Goal: Transaction & Acquisition: Purchase product/service

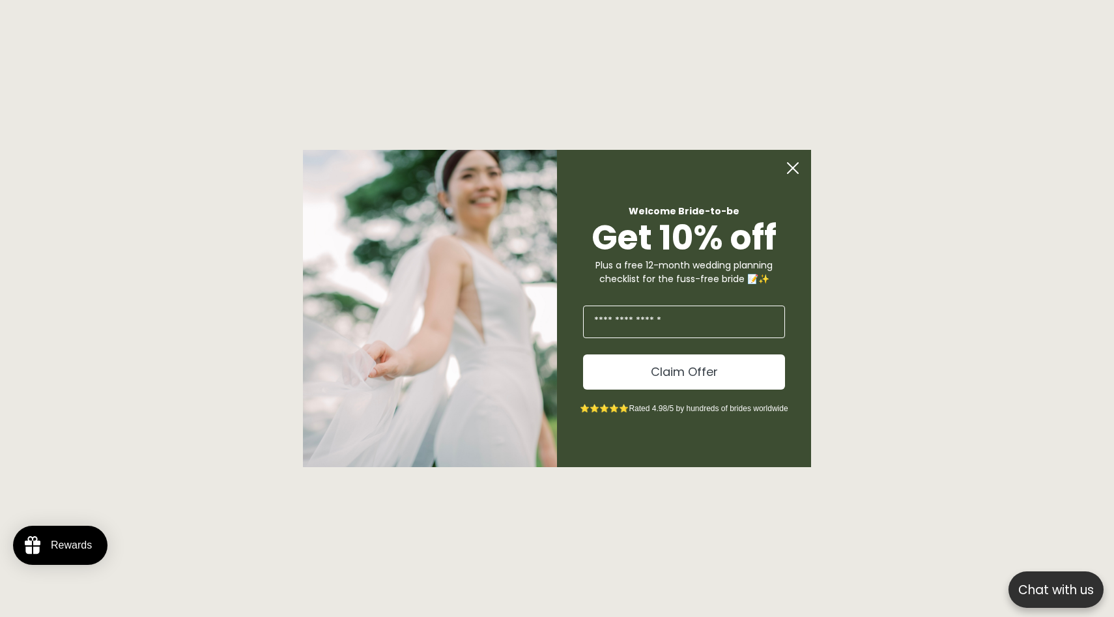
click at [793, 169] on circle "Close dialog" at bounding box center [793, 168] width 25 height 25
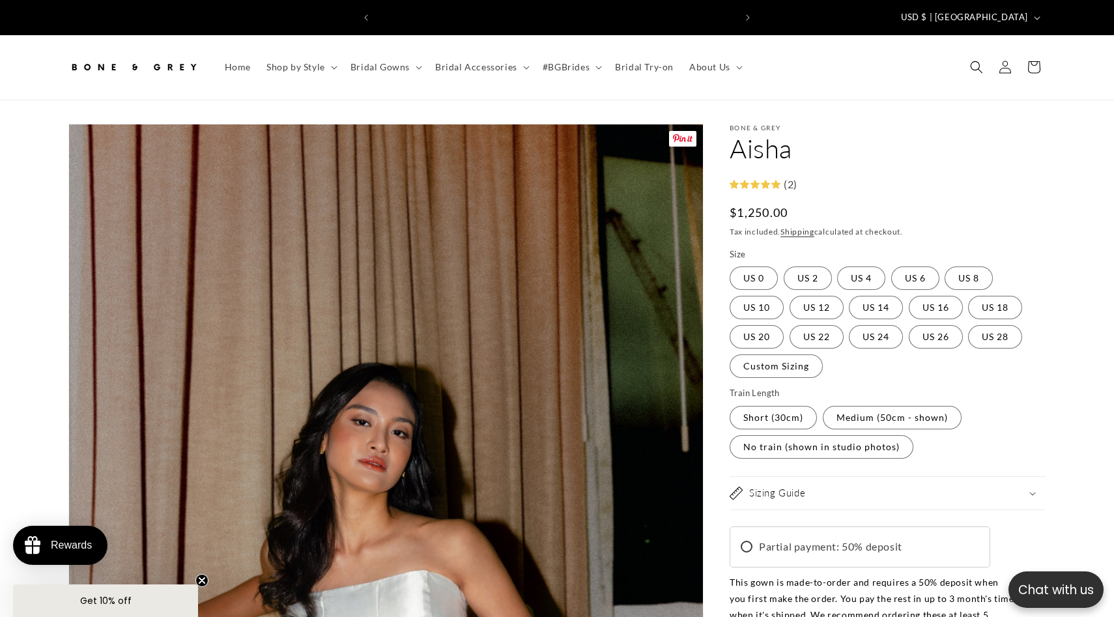
scroll to position [0, 358]
click at [174, 53] on img at bounding box center [133, 67] width 130 height 29
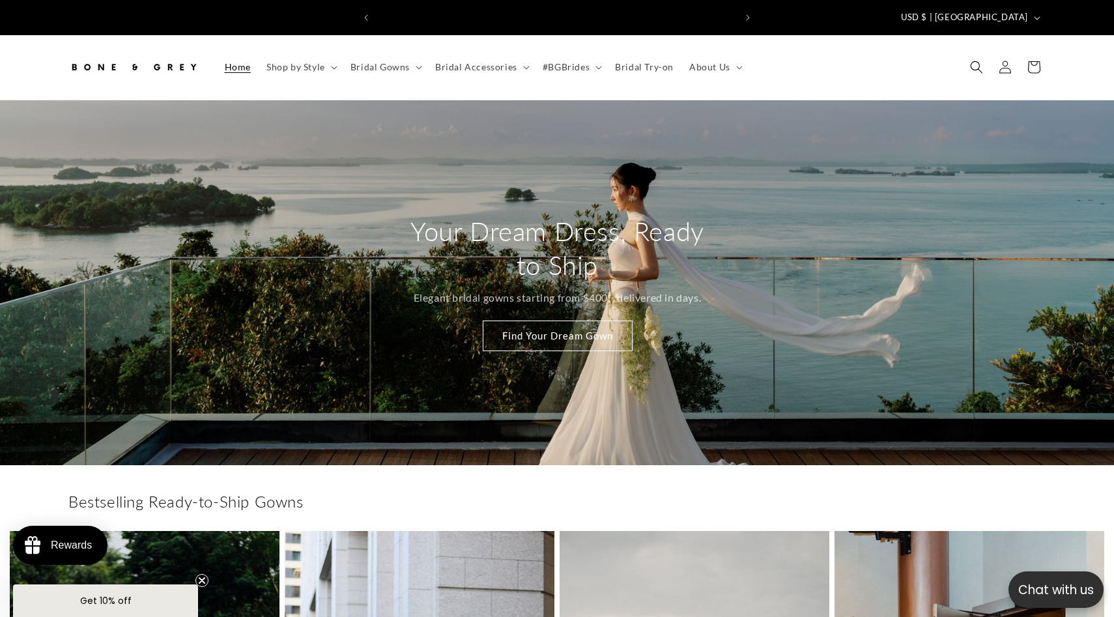
scroll to position [0, 358]
click at [390, 61] on span "Bridal Gowns" at bounding box center [380, 67] width 59 height 12
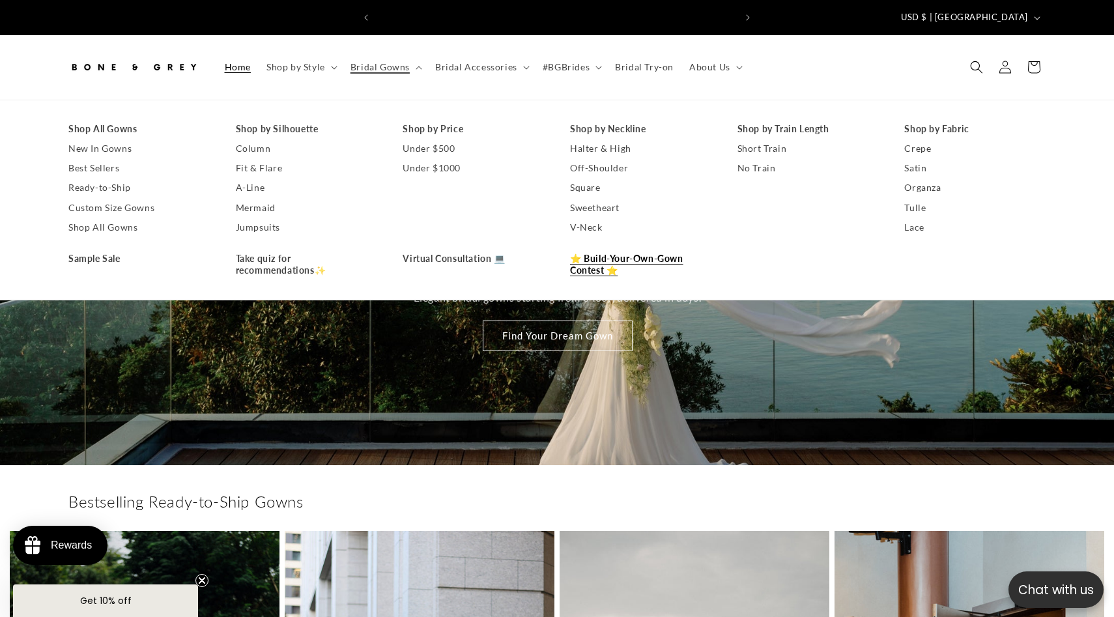
scroll to position [0, 717]
click at [653, 249] on link "⭐ Build-Your-Own-Gown Contest ⭐" at bounding box center [640, 264] width 141 height 31
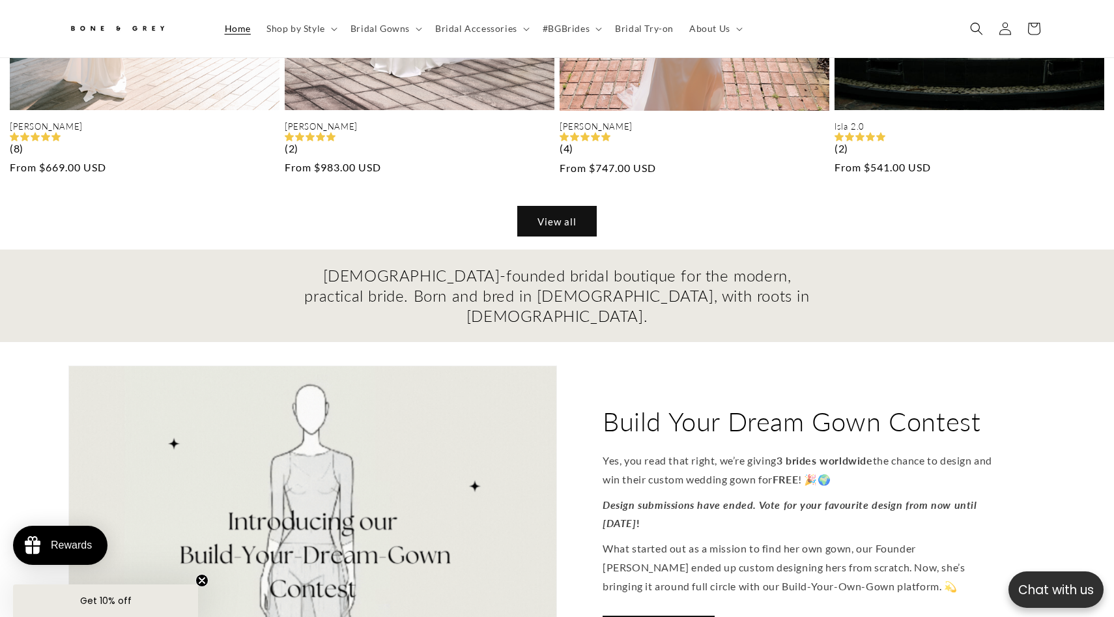
scroll to position [1305, 0]
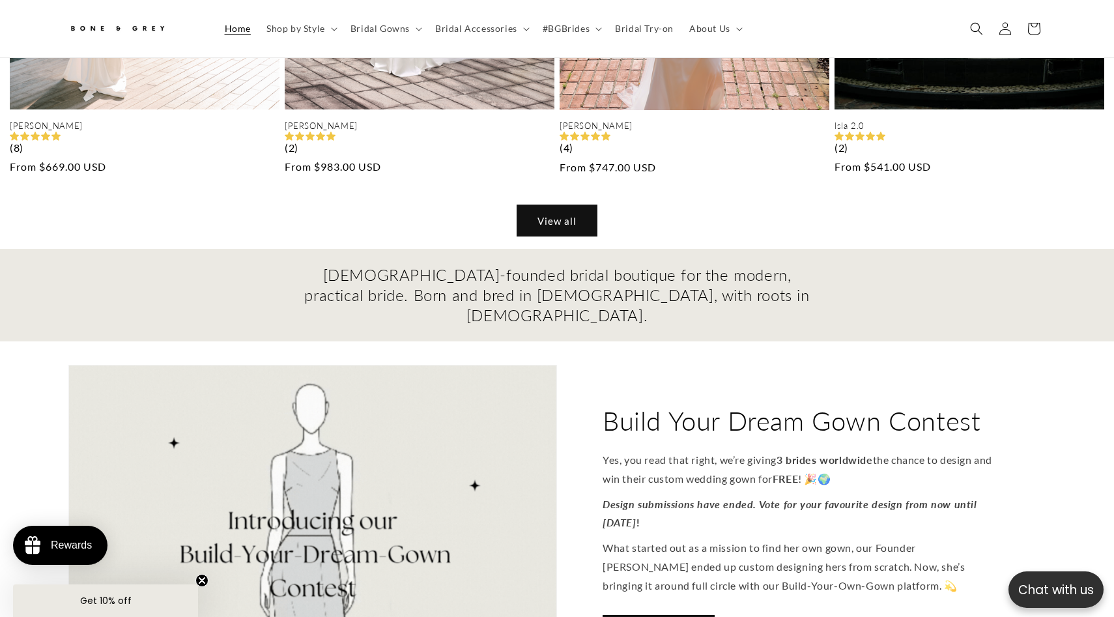
click at [566, 205] on link "View all" at bounding box center [557, 220] width 80 height 31
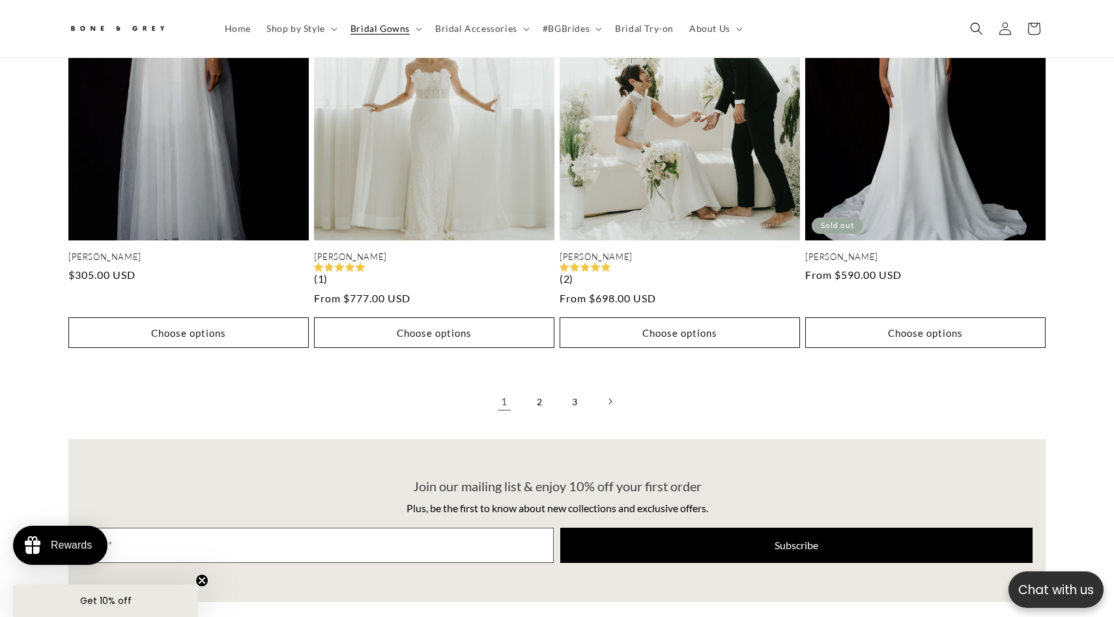
scroll to position [2859, 0]
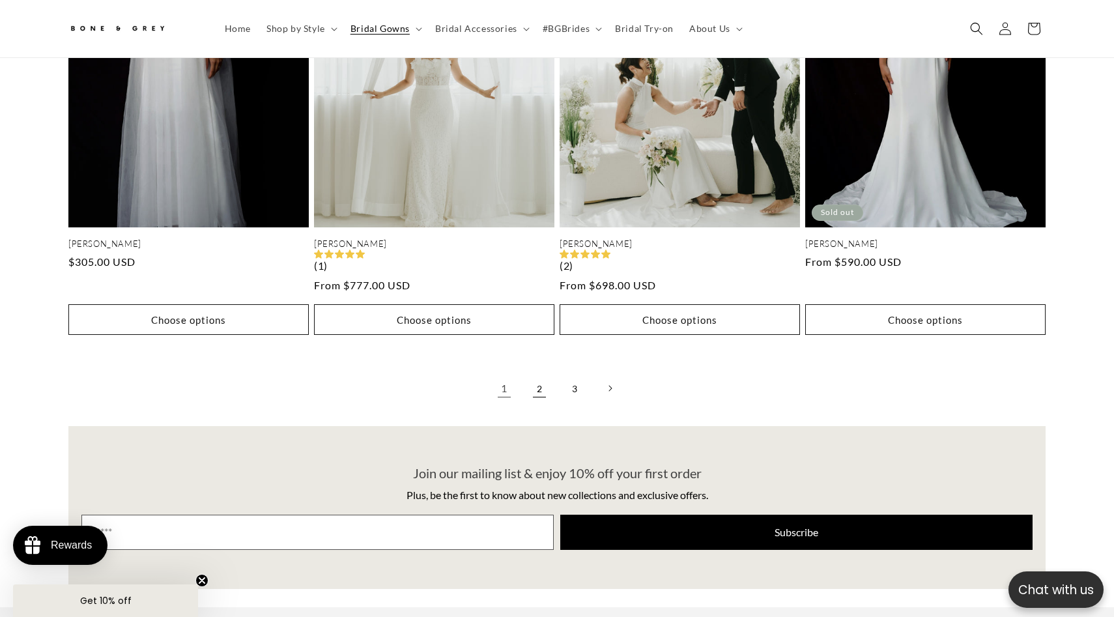
click at [536, 378] on link "2" at bounding box center [539, 388] width 29 height 29
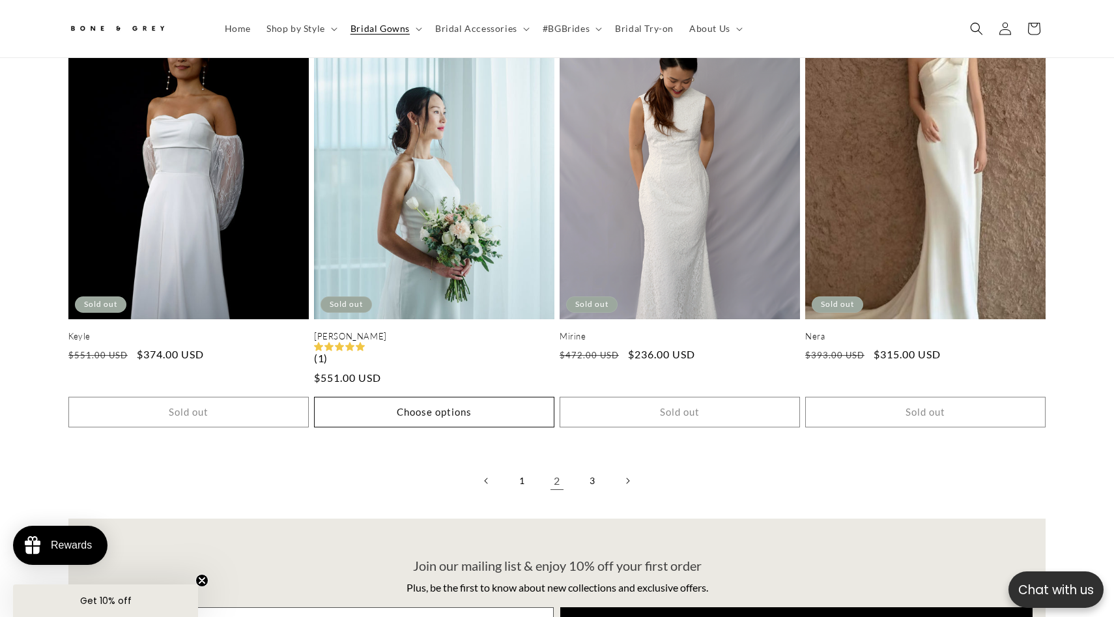
scroll to position [2747, 0]
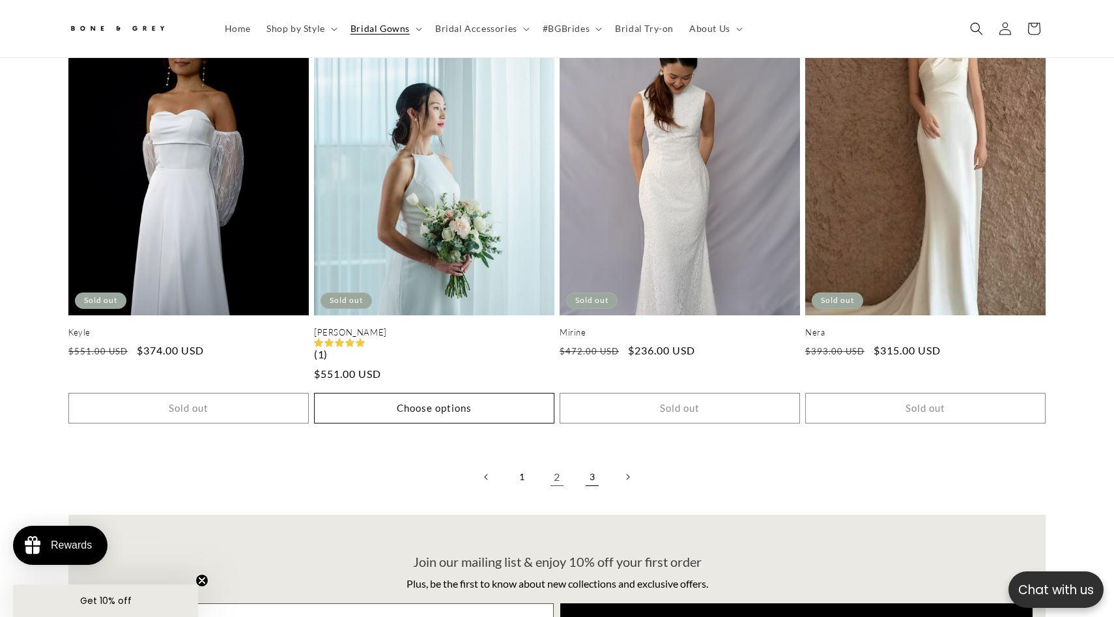
click at [590, 472] on link "3" at bounding box center [592, 477] width 29 height 29
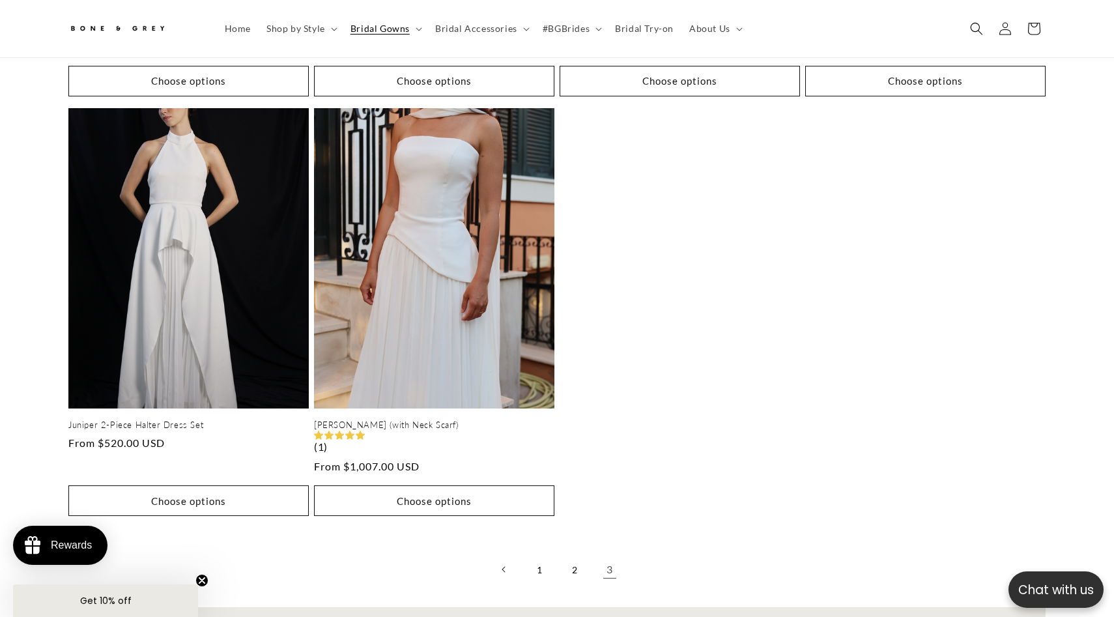
scroll to position [936, 0]
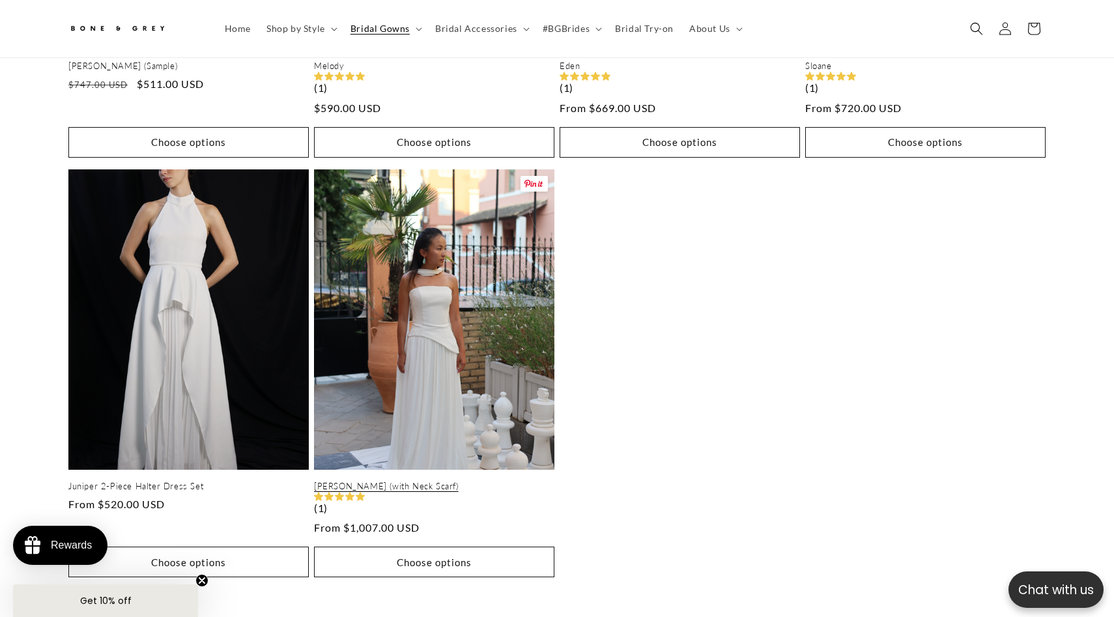
click at [441, 481] on link "[PERSON_NAME] (with Neck Scarf)" at bounding box center [434, 486] width 240 height 11
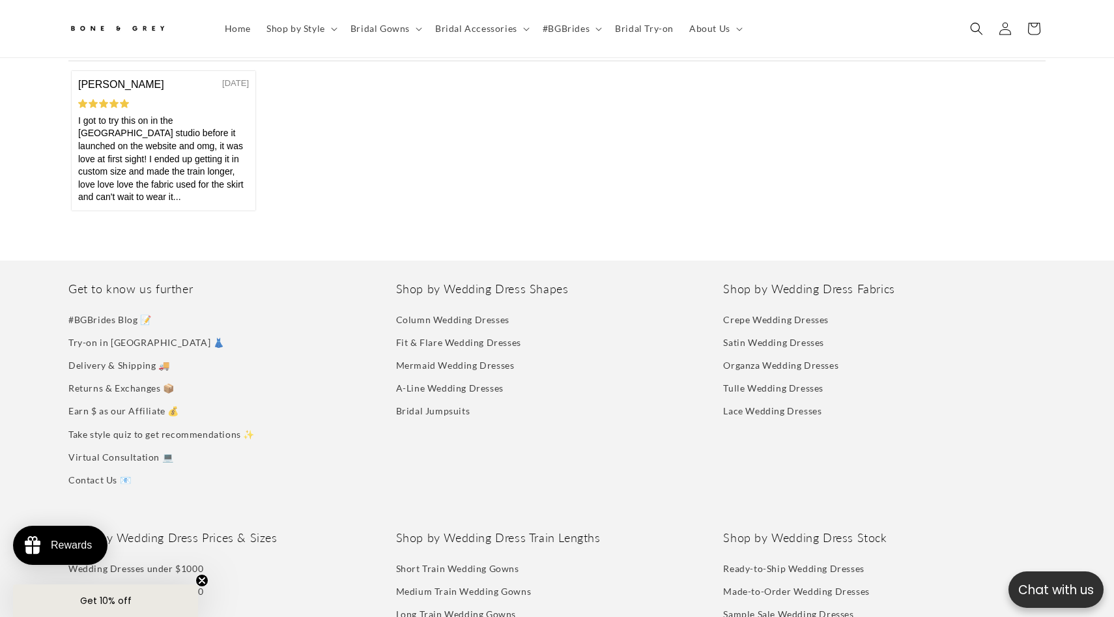
scroll to position [0, 358]
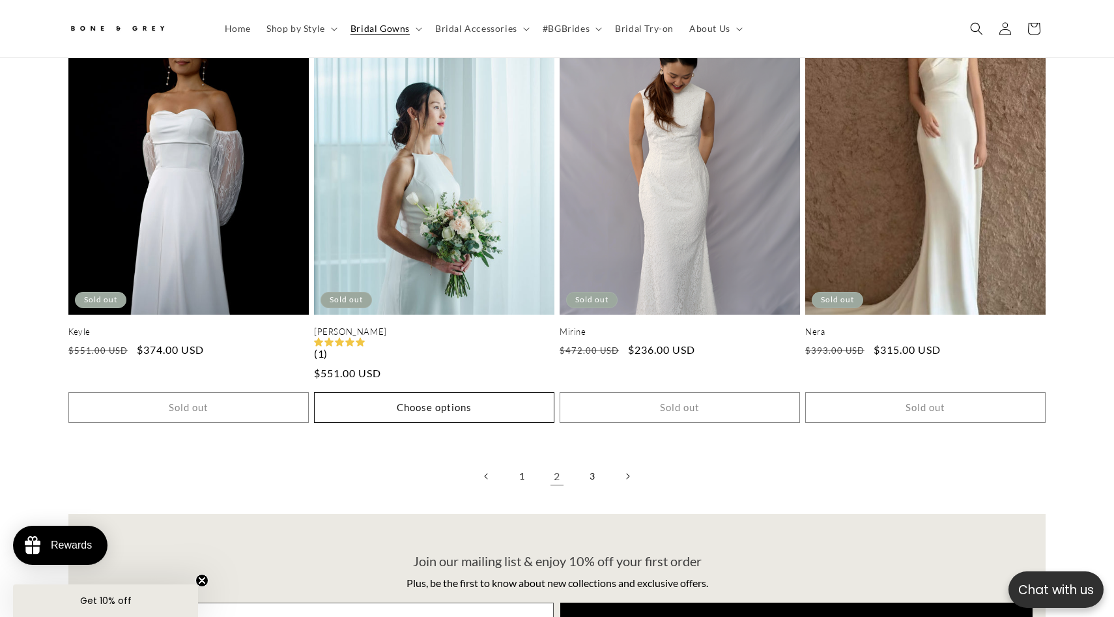
scroll to position [2747, 0]
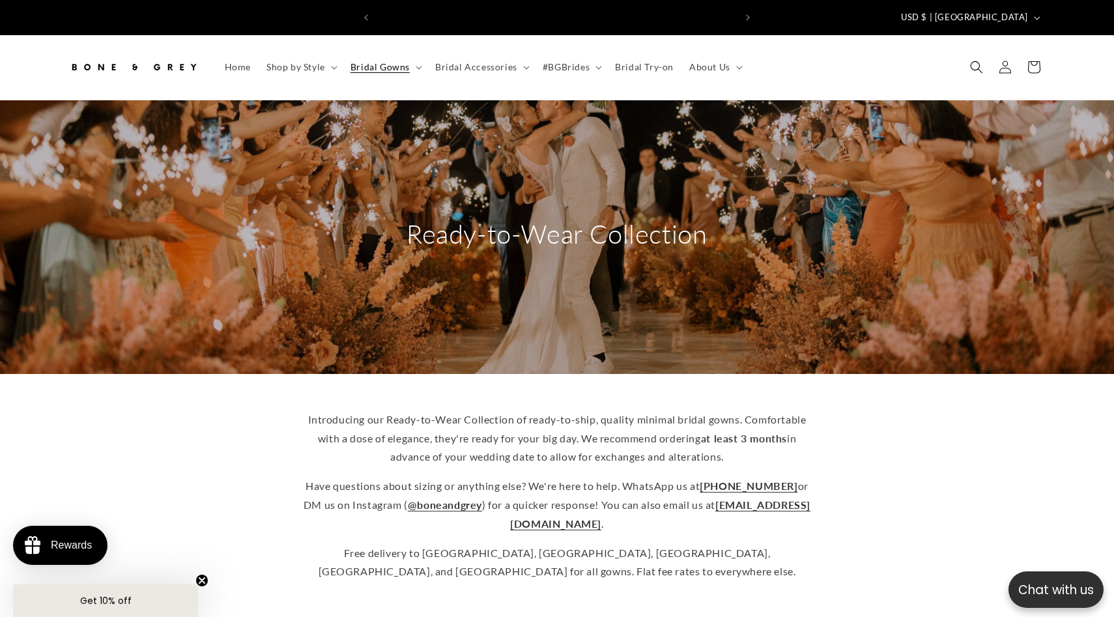
scroll to position [0, 358]
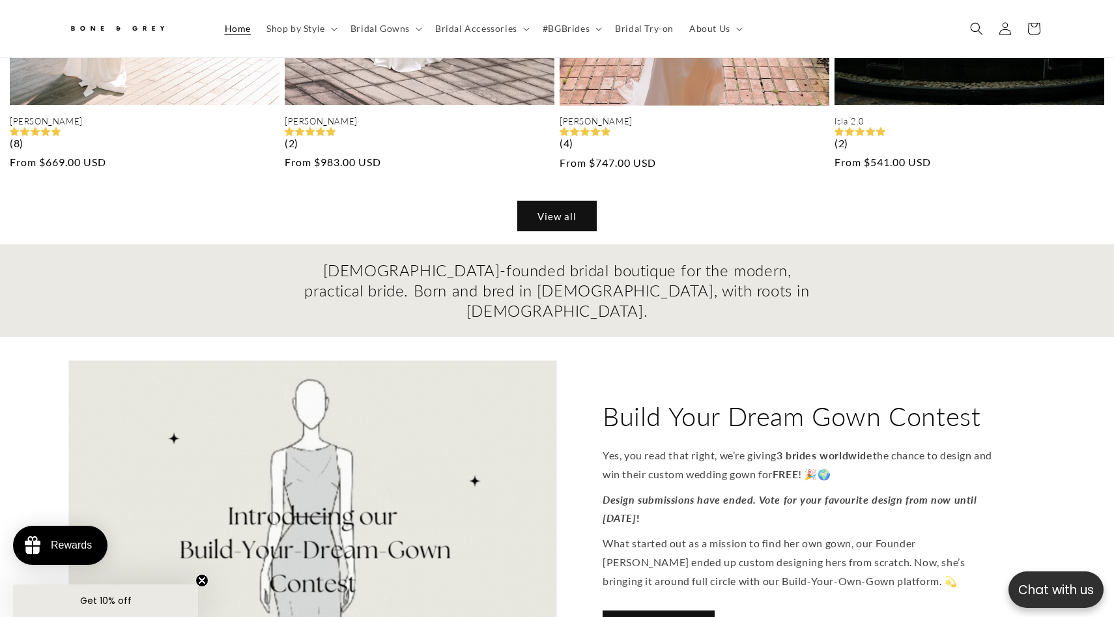
scroll to position [1305, 0]
